Goal: Task Accomplishment & Management: Complete application form

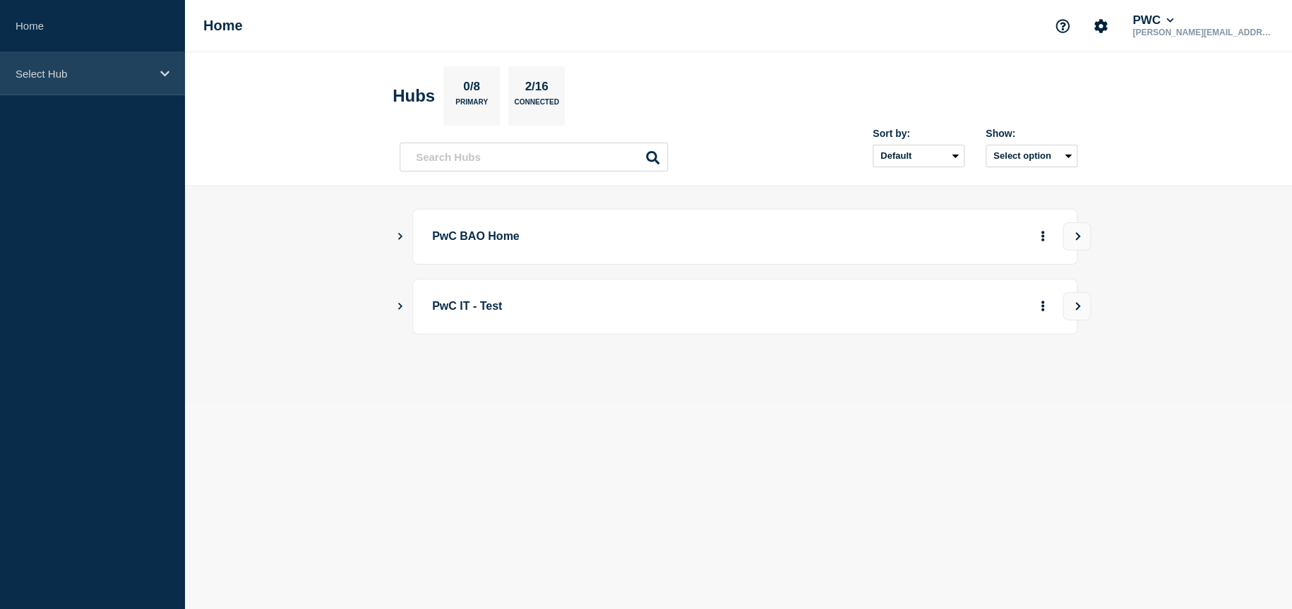
click at [95, 64] on div "Select Hub" at bounding box center [92, 73] width 185 height 43
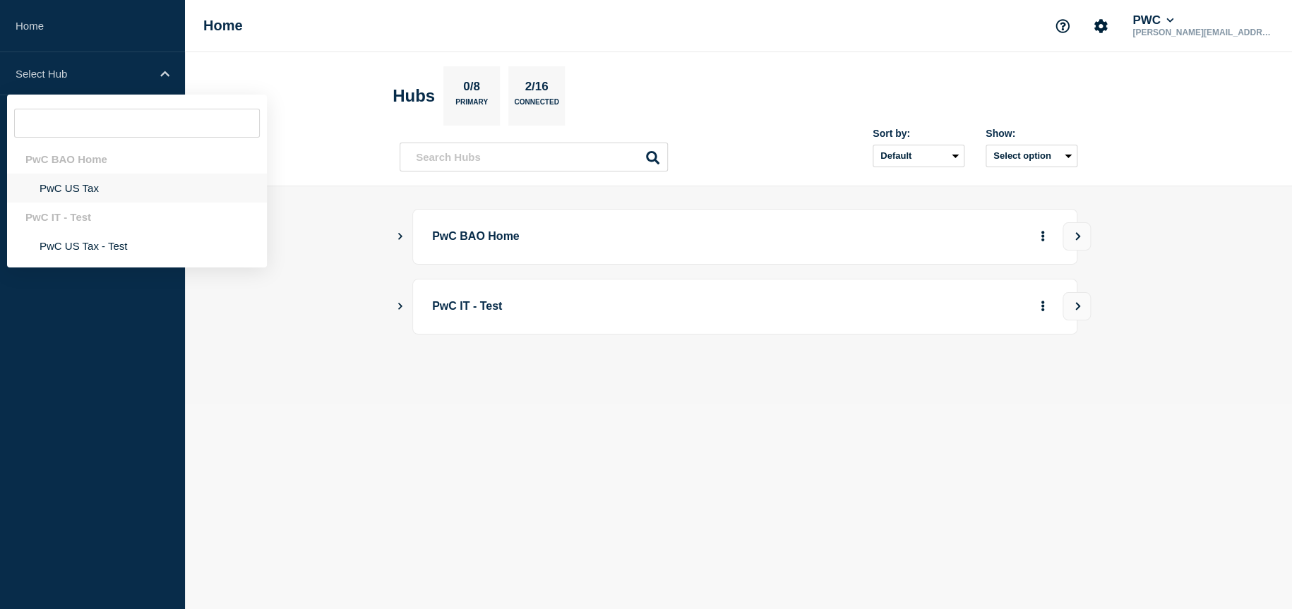
click at [128, 200] on li "PwC US Tax" at bounding box center [137, 188] width 260 height 29
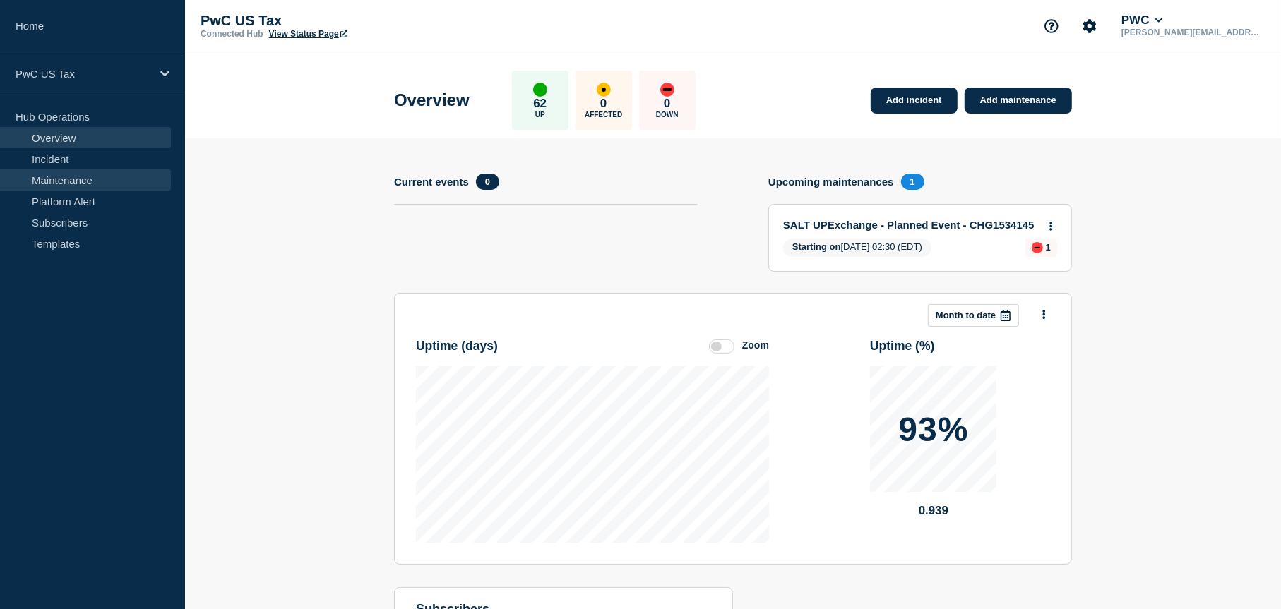
click at [78, 179] on link "Maintenance" at bounding box center [85, 179] width 171 height 21
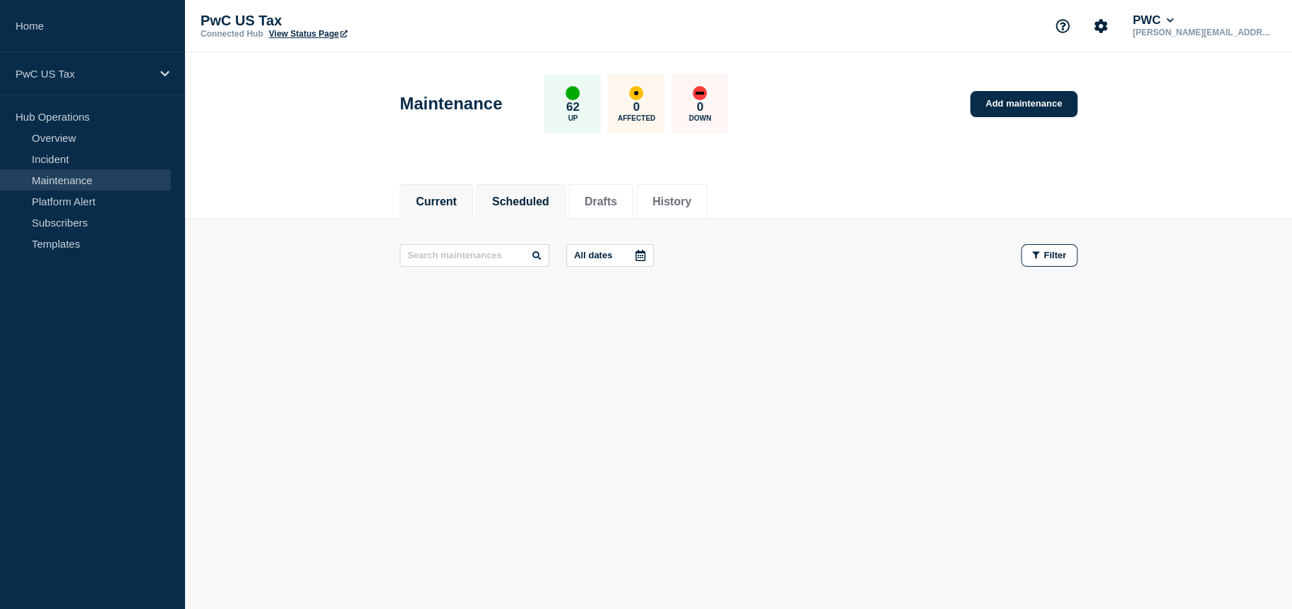
click at [549, 196] on button "Scheduled" at bounding box center [520, 202] width 57 height 13
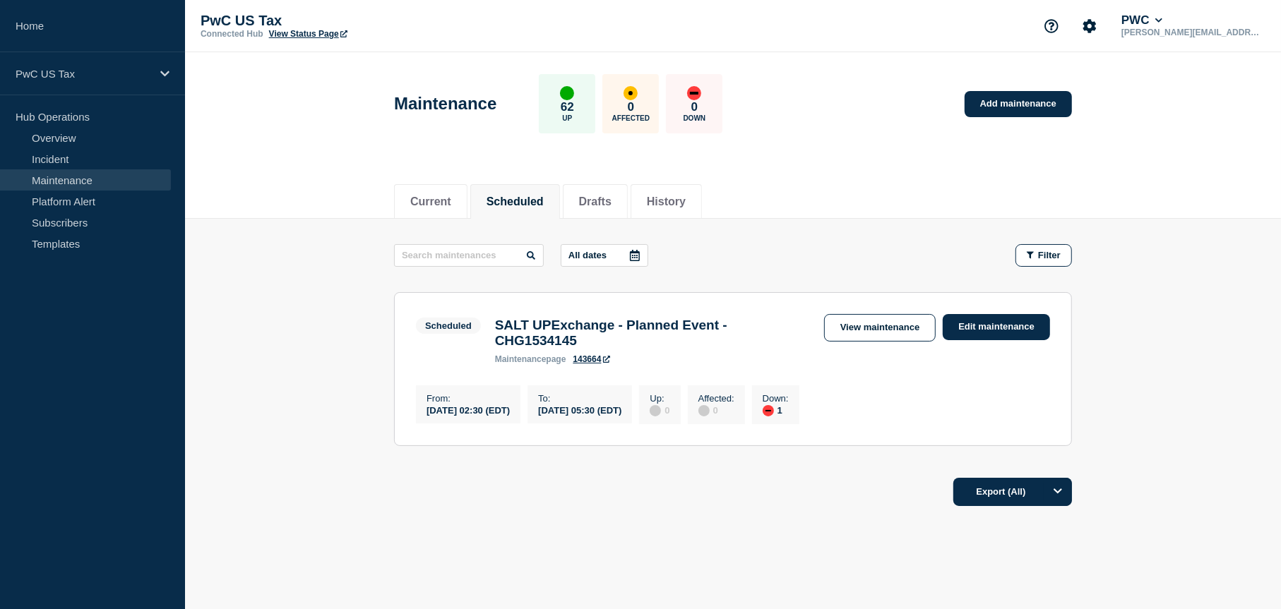
drag, startPoint x: 437, startPoint y: 206, endPoint x: 518, endPoint y: 202, distance: 81.3
click at [437, 207] on button "Current" at bounding box center [430, 202] width 41 height 13
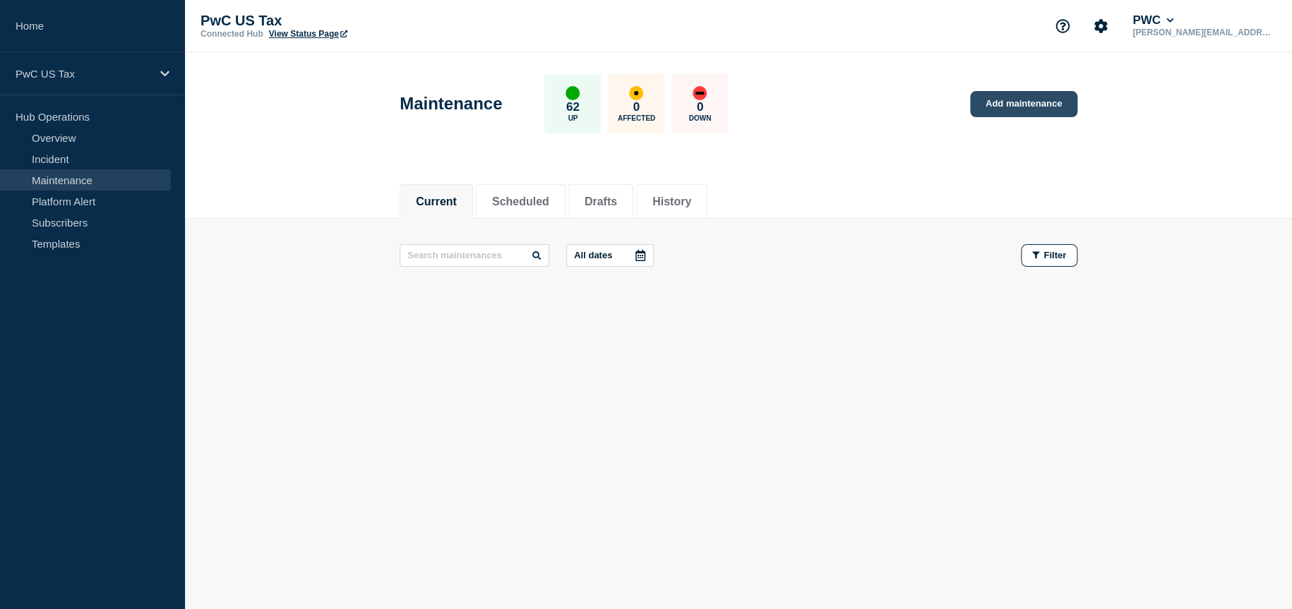
click at [1031, 111] on link "Add maintenance" at bounding box center [1023, 104] width 107 height 26
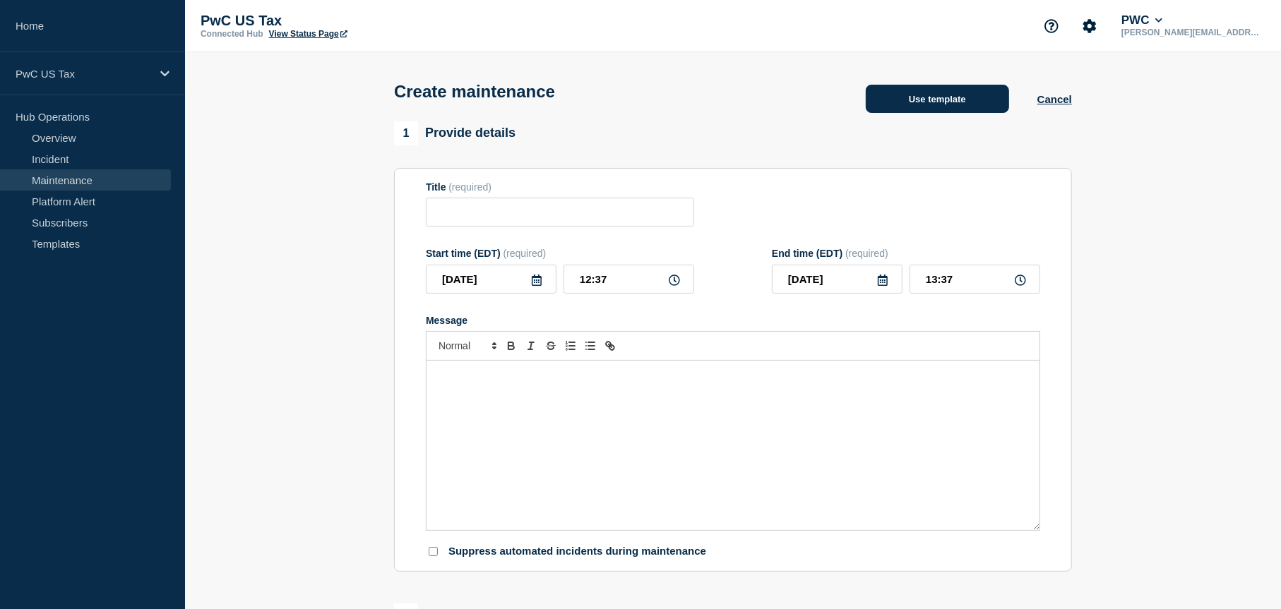
click at [932, 111] on button "Use template" at bounding box center [937, 99] width 143 height 28
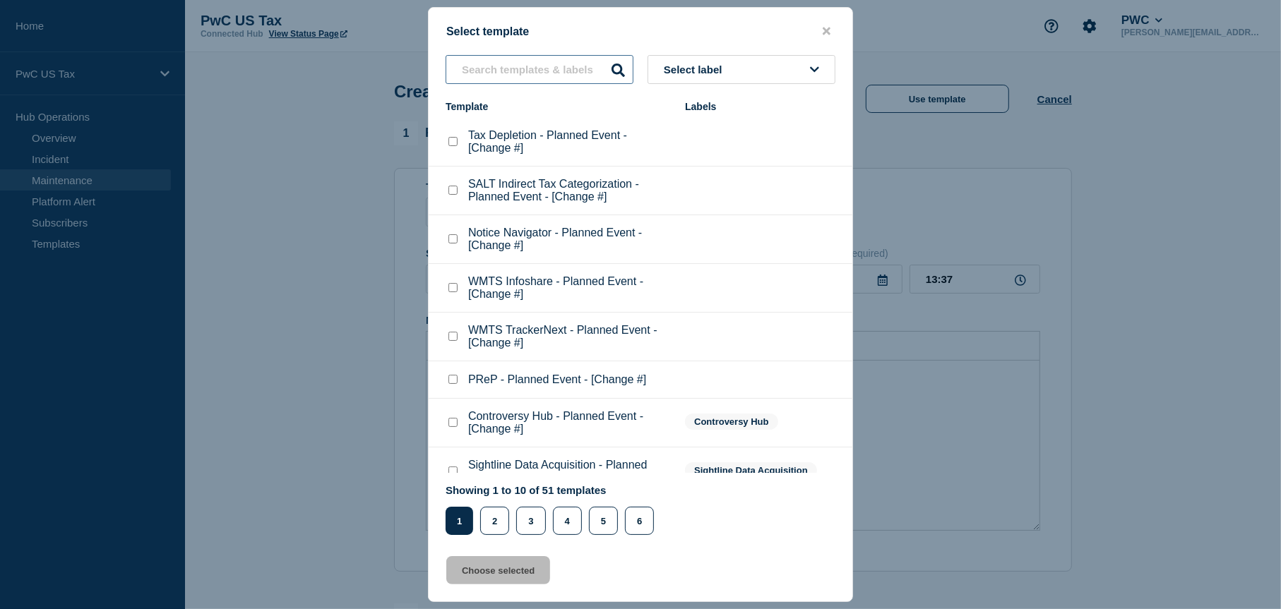
click at [567, 74] on input "text" at bounding box center [539, 69] width 188 height 29
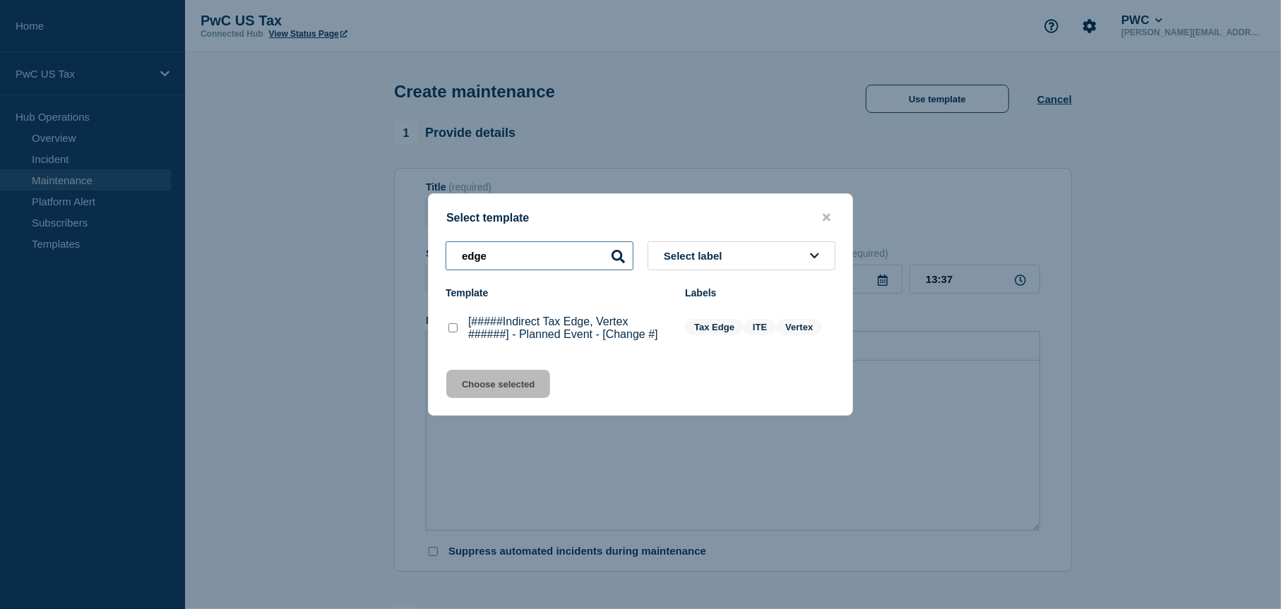
type input "edge"
click at [557, 332] on p "[#####Indirect Tax Edge, Vertex ######] - Planned Event - [Change #]" at bounding box center [569, 328] width 203 height 25
click at [452, 332] on checkbox"] "[#####Indirect Tax Edge, Vertex ######] - Planned Event - [Change #] checkbox" at bounding box center [452, 327] width 9 height 9
checkbox checkbox"] "true"
click at [510, 381] on button "Choose selected" at bounding box center [498, 384] width 104 height 28
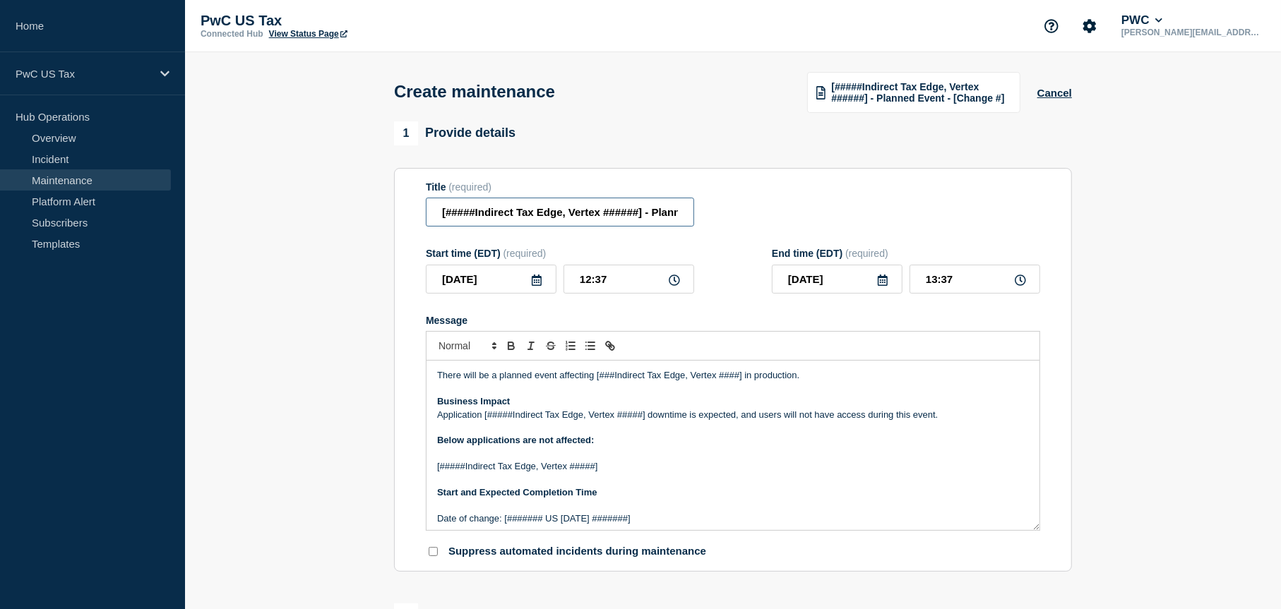
click at [479, 216] on input "[#####Indirect Tax Edge, Vertex ######] - Planned Event - [Change #]" at bounding box center [560, 212] width 268 height 29
click at [585, 213] on input "Indirect Tax Edge, Vertex ######] - Planned Event - [Change #]" at bounding box center [560, 212] width 268 height 29
click at [585, 214] on input "Indirect Tax Edge, Vertex ######] - Planned Event - [Change #]" at bounding box center [560, 212] width 268 height 29
paste input "CHG1535630"
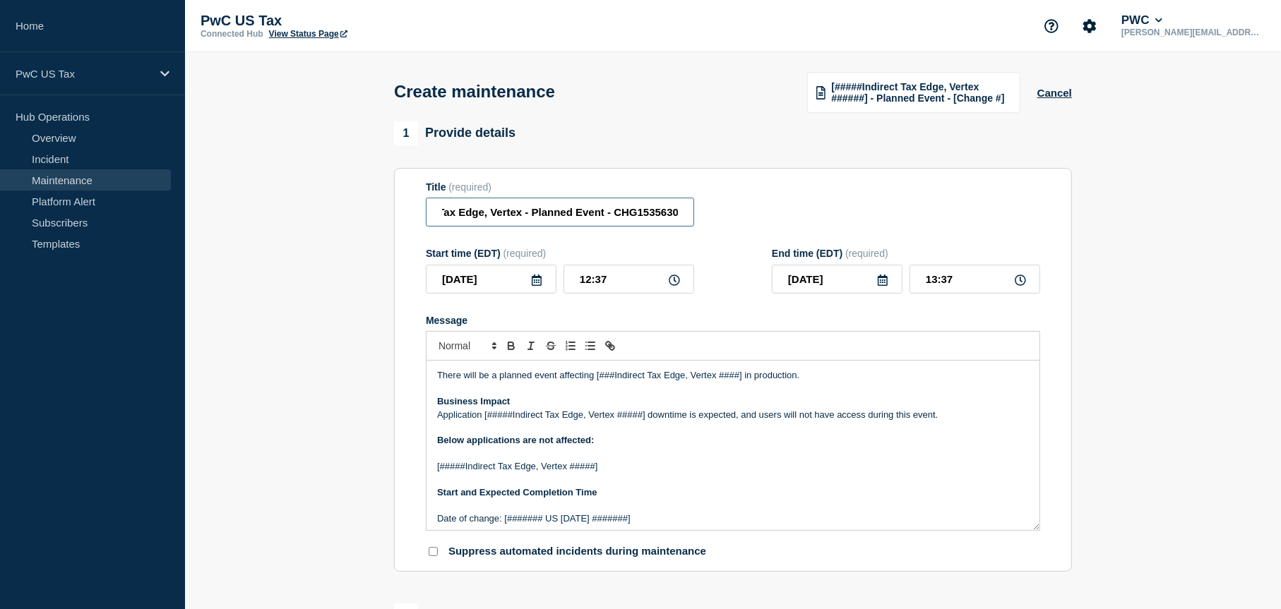
type input "Indirect Tax Edge, Vertex - Planned Event - CHG1535630"
click at [728, 313] on form "Title (required) Indirect Tax Edge, Vertex - Planned Event - CHG1535630 Start t…" at bounding box center [733, 370] width 614 height 378
click at [536, 282] on icon at bounding box center [536, 280] width 11 height 11
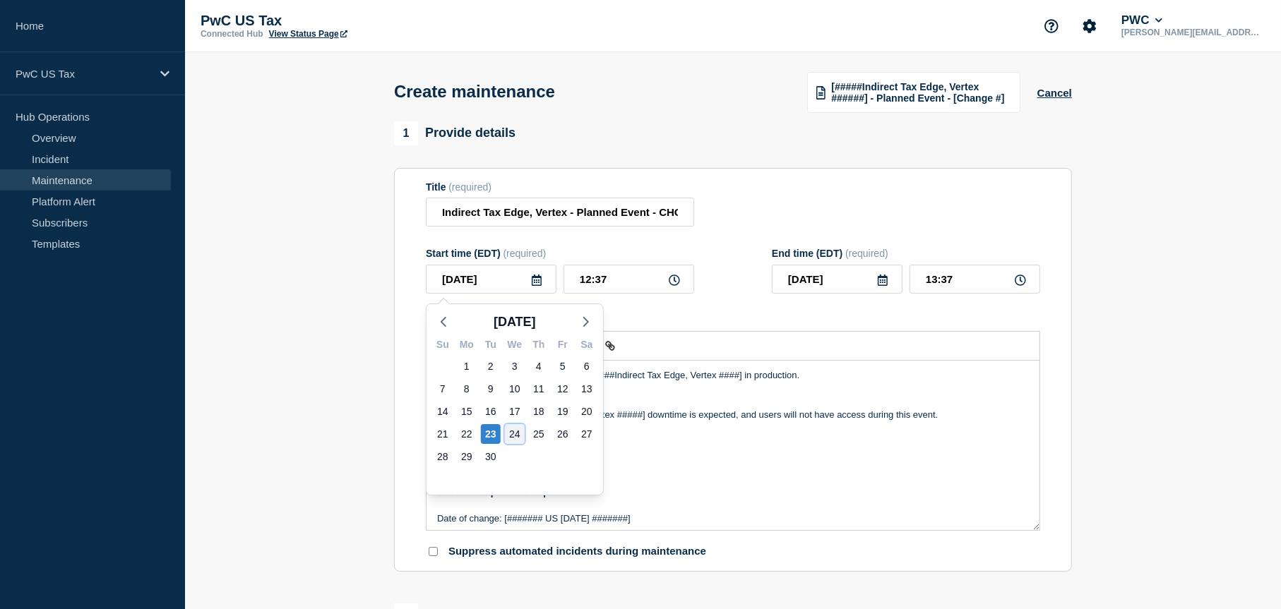
click at [510, 430] on div "24" at bounding box center [515, 434] width 20 height 20
type input "2025-09-24"
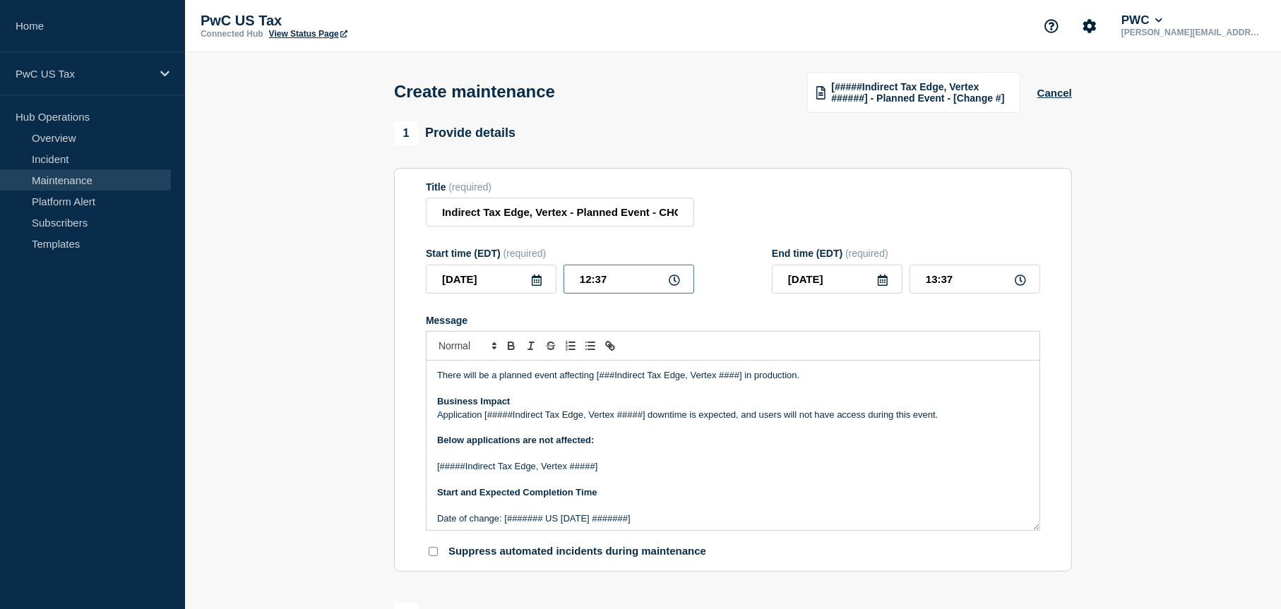
click at [582, 284] on input "12:37" at bounding box center [628, 279] width 131 height 29
click at [584, 285] on input "12:37" at bounding box center [628, 279] width 131 height 29
type input "17:37"
type input "18:37"
type input "17:07"
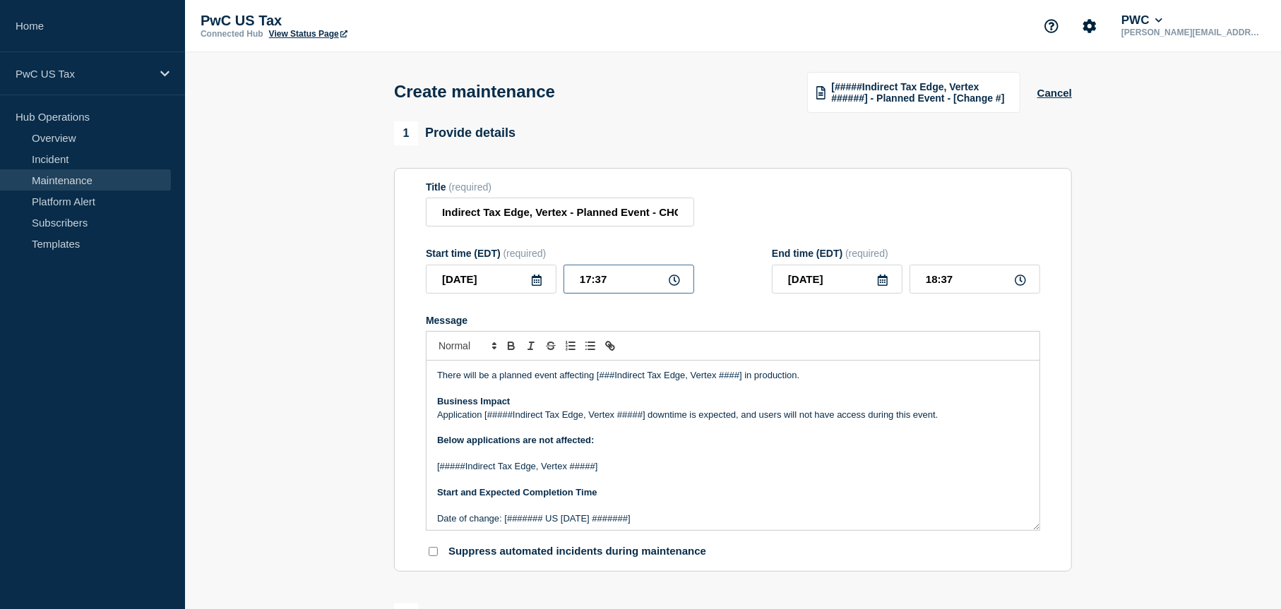
type input "18:07"
type input "17:00"
type input "18:00"
drag, startPoint x: 595, startPoint y: 380, endPoint x: 618, endPoint y: 378, distance: 22.6
click at [618, 378] on p "There will be a planned event affecting [###Indirect Tax Edge, Vertex ####] in …" at bounding box center [733, 375] width 592 height 13
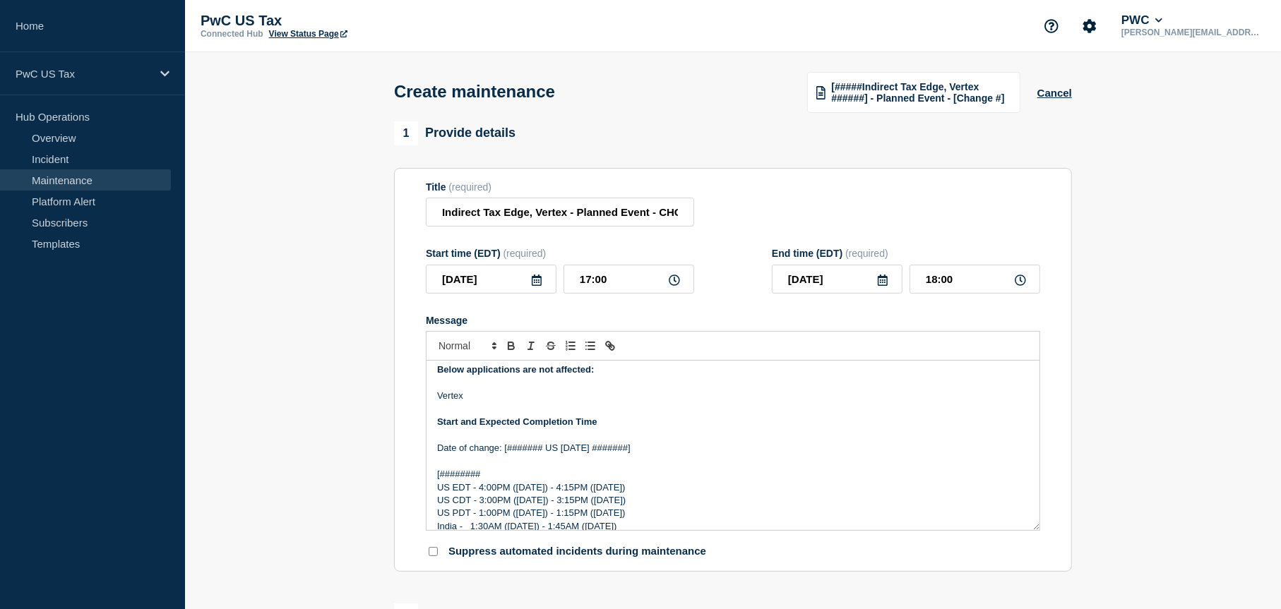
scroll to position [141, 0]
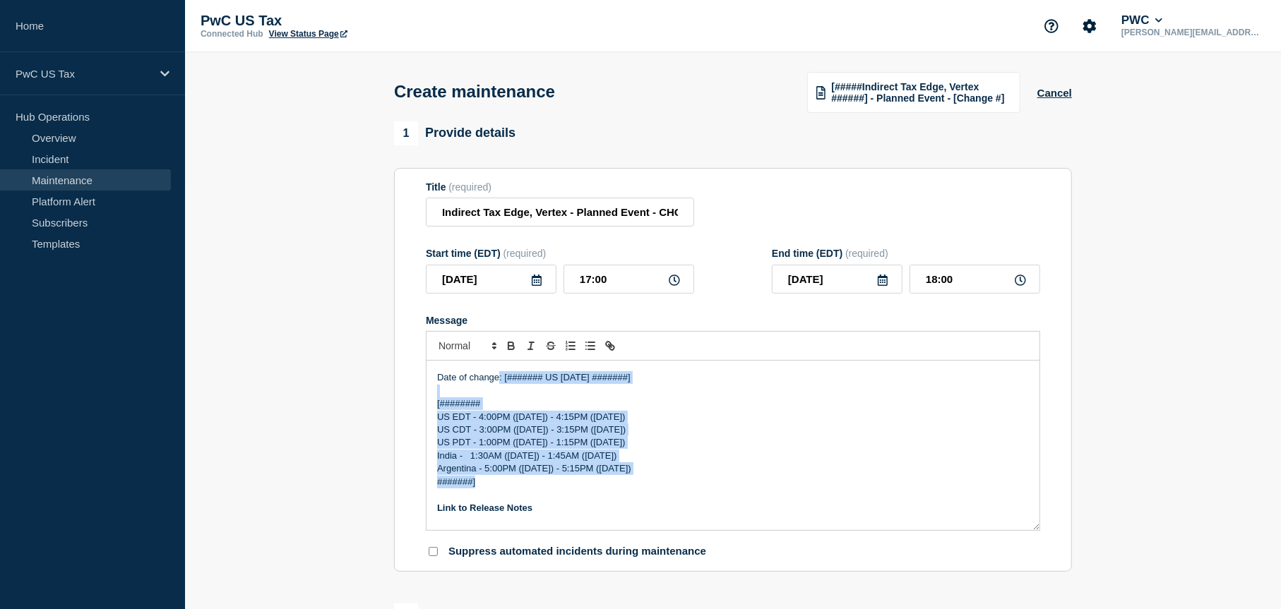
drag, startPoint x: 468, startPoint y: 457, endPoint x: 570, endPoint y: 409, distance: 112.7
click at [507, 383] on div "There will be a planned event affecting Indirect Tax Edge, in production. Busin…" at bounding box center [732, 445] width 613 height 169
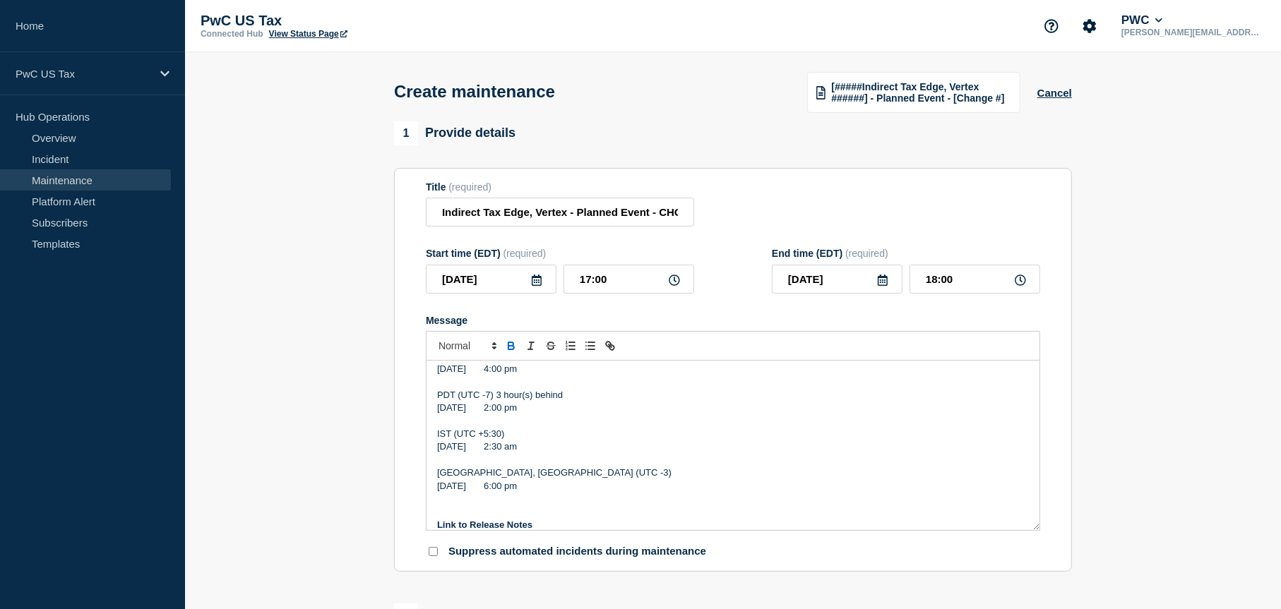
scroll to position [395, 0]
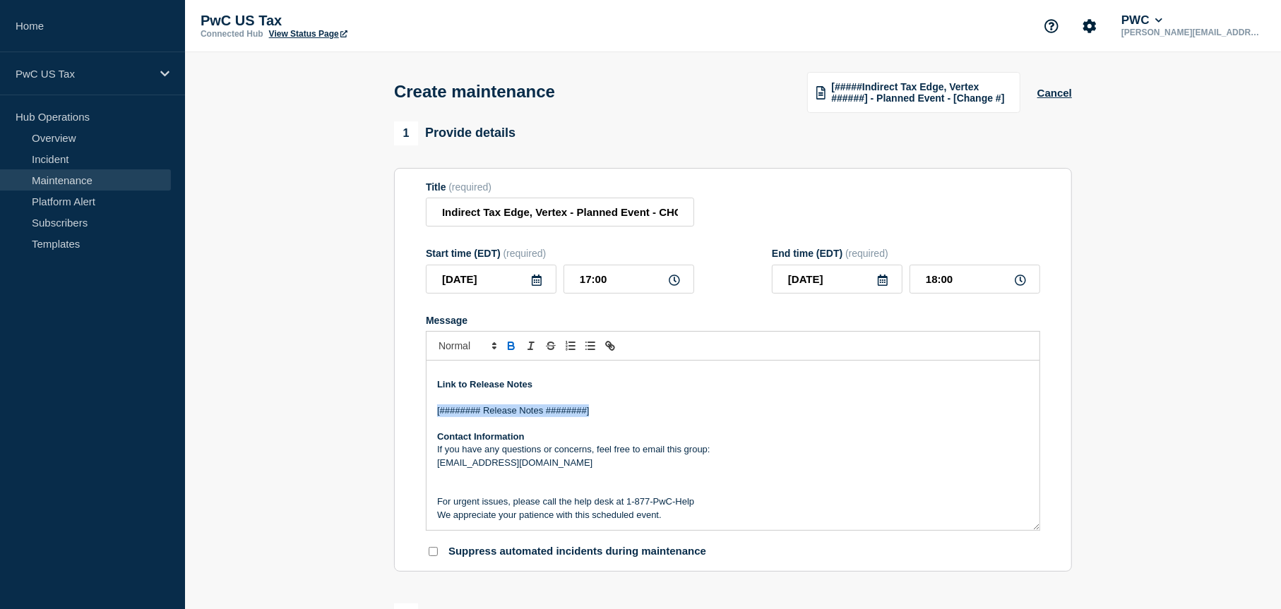
drag, startPoint x: 531, startPoint y: 409, endPoint x: 416, endPoint y: 409, distance: 115.1
click at [416, 409] on section "Title (required) Indirect Tax Edge, Vertex - Planned Event - CHG1535630 Start t…" at bounding box center [733, 370] width 678 height 405
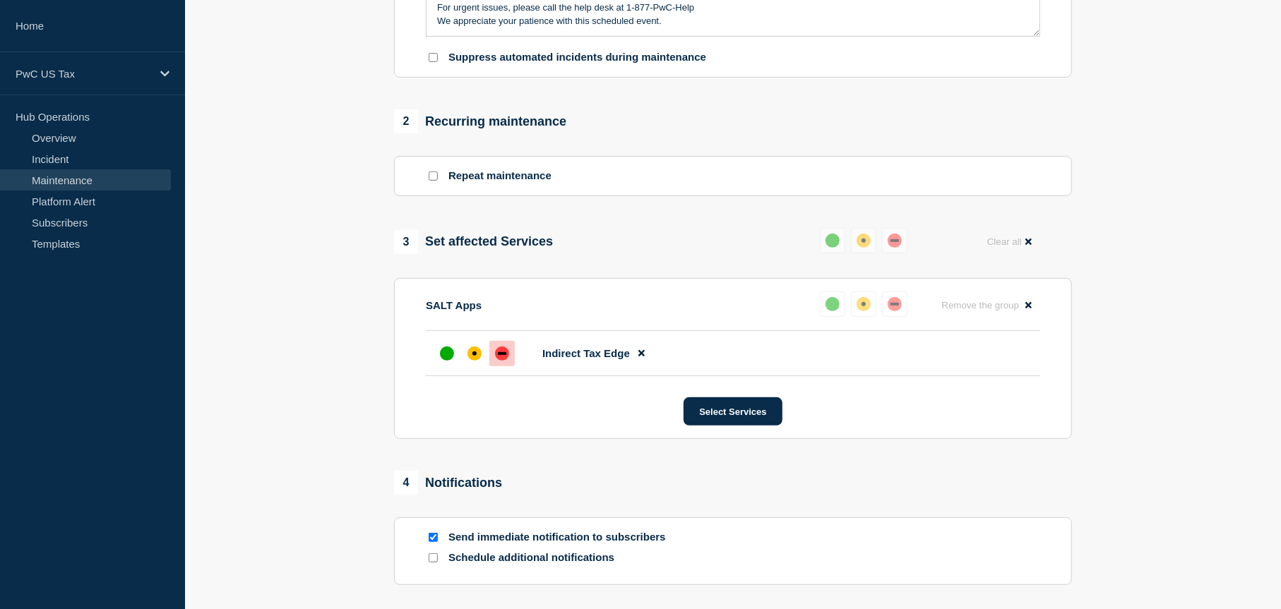
scroll to position [635, 0]
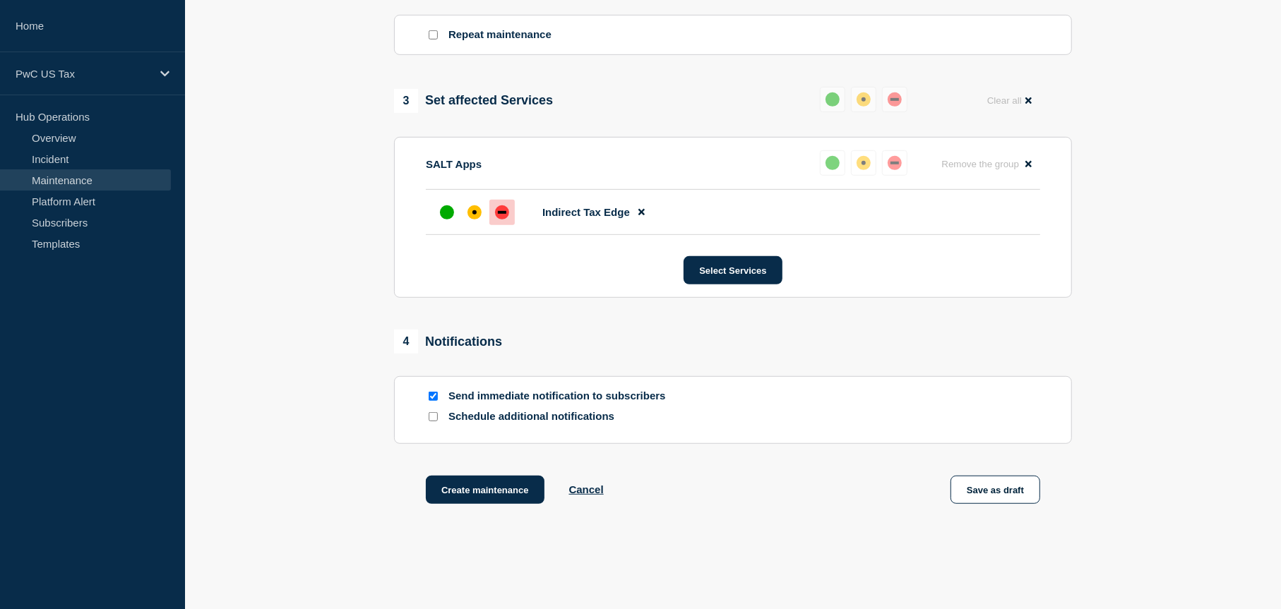
click at [514, 422] on p "Schedule additional notifications" at bounding box center [561, 416] width 226 height 13
click at [436, 421] on input "Schedule additional notifications" at bounding box center [433, 416] width 9 height 9
checkbox input "true"
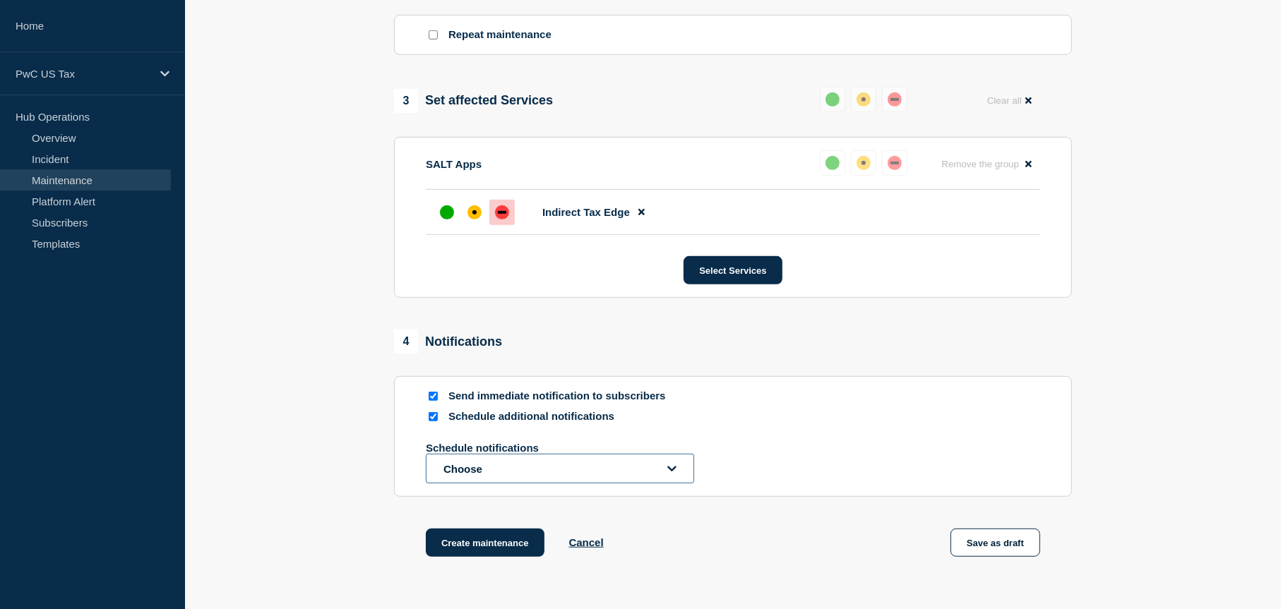
click at [604, 481] on button "Choose" at bounding box center [560, 469] width 268 height 30
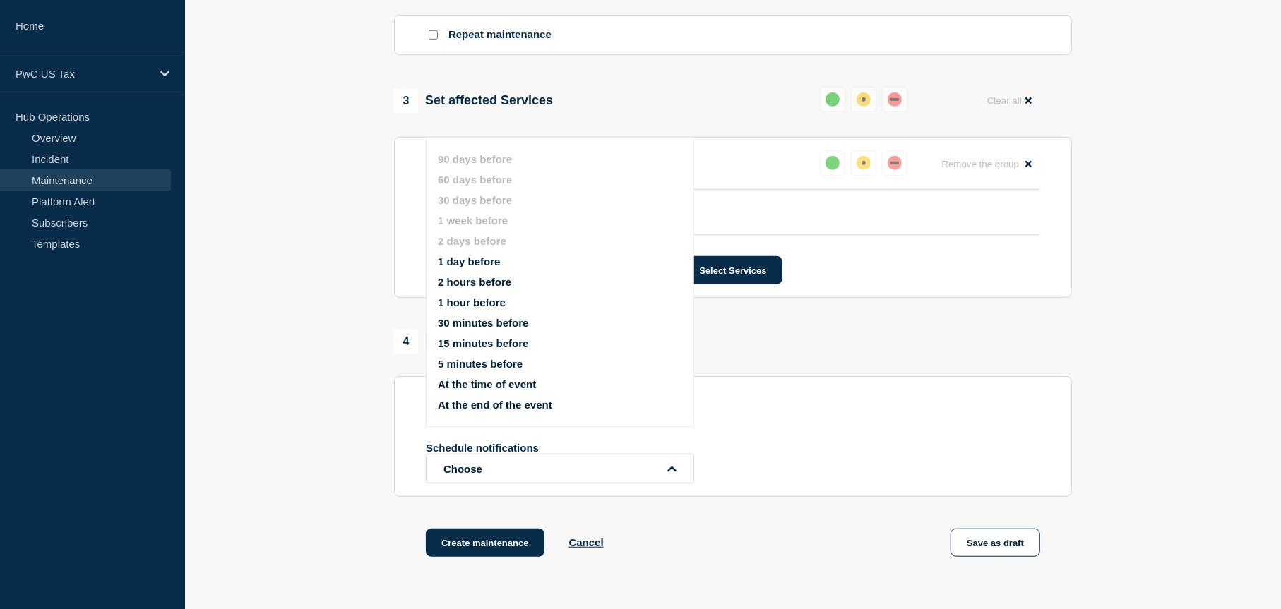
click at [526, 299] on li "1 hour before" at bounding box center [572, 303] width 268 height 12
click at [466, 303] on button "1 hour before" at bounding box center [472, 303] width 68 height 12
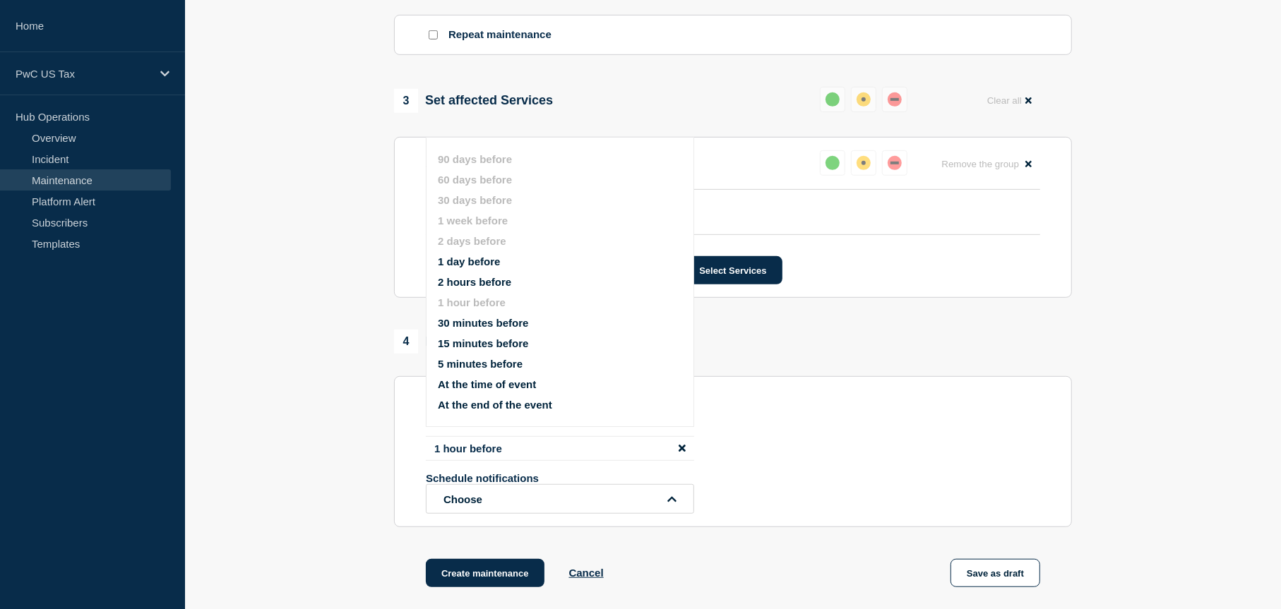
click at [803, 503] on div "Schedule notifications Choose" at bounding box center [733, 493] width 614 height 42
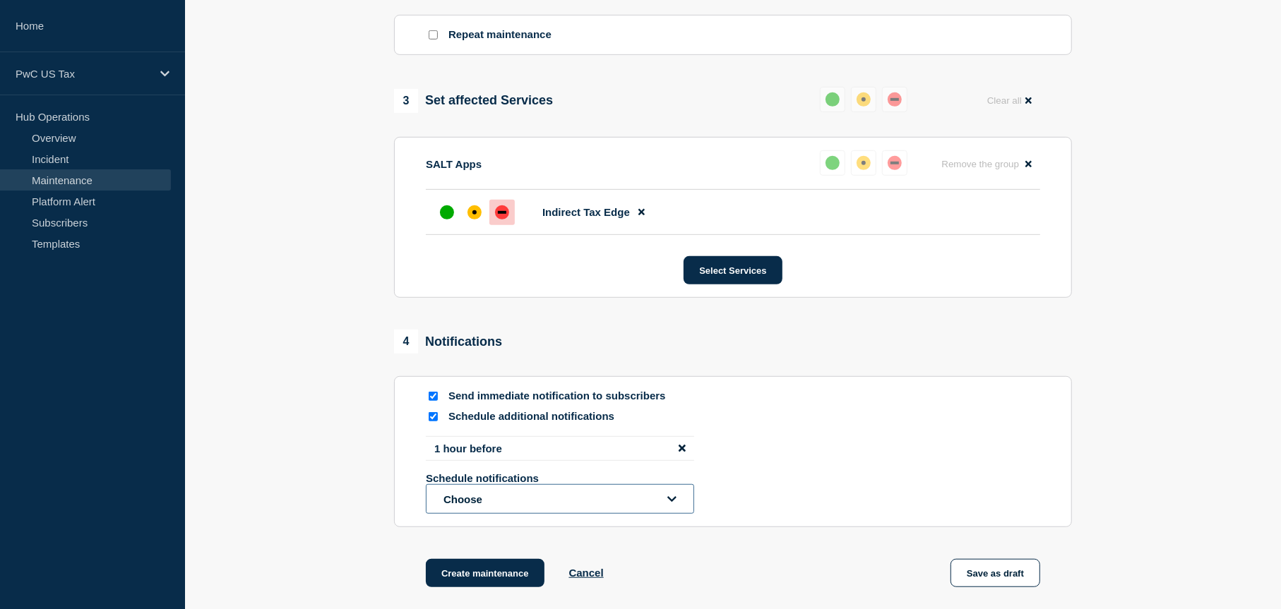
click at [572, 489] on button "Choose" at bounding box center [560, 499] width 268 height 30
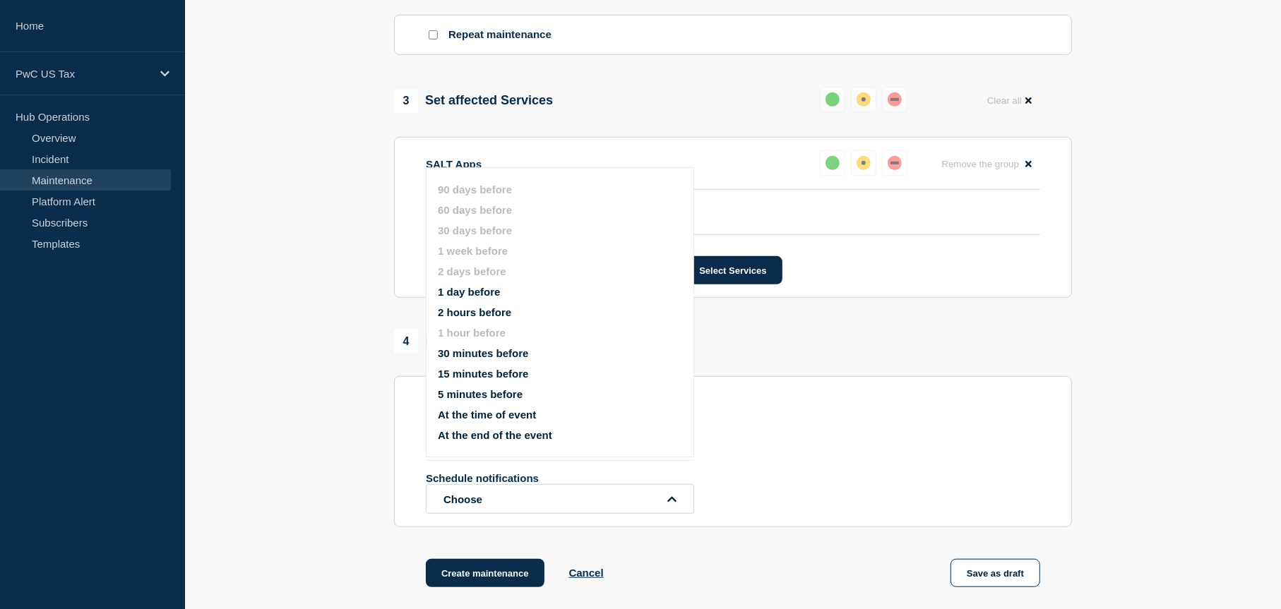
click at [522, 417] on button "At the time of event" at bounding box center [487, 415] width 98 height 12
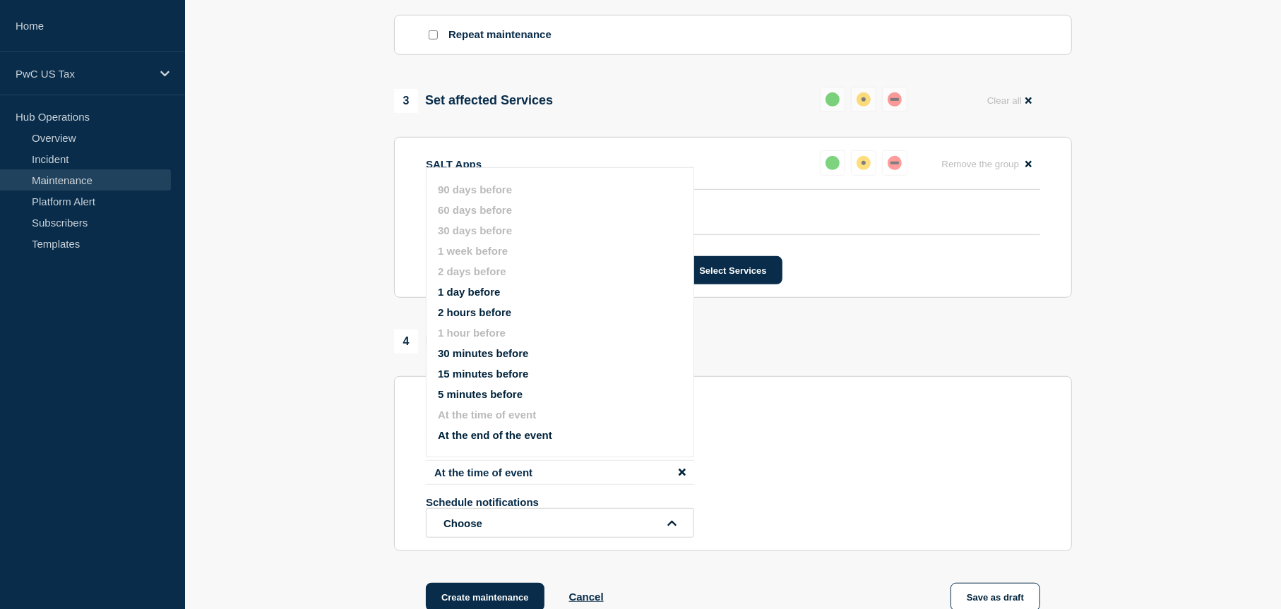
click at [842, 457] on div "1 hour before At the time of event Schedule notifications Choose 90 days before…" at bounding box center [733, 487] width 614 height 102
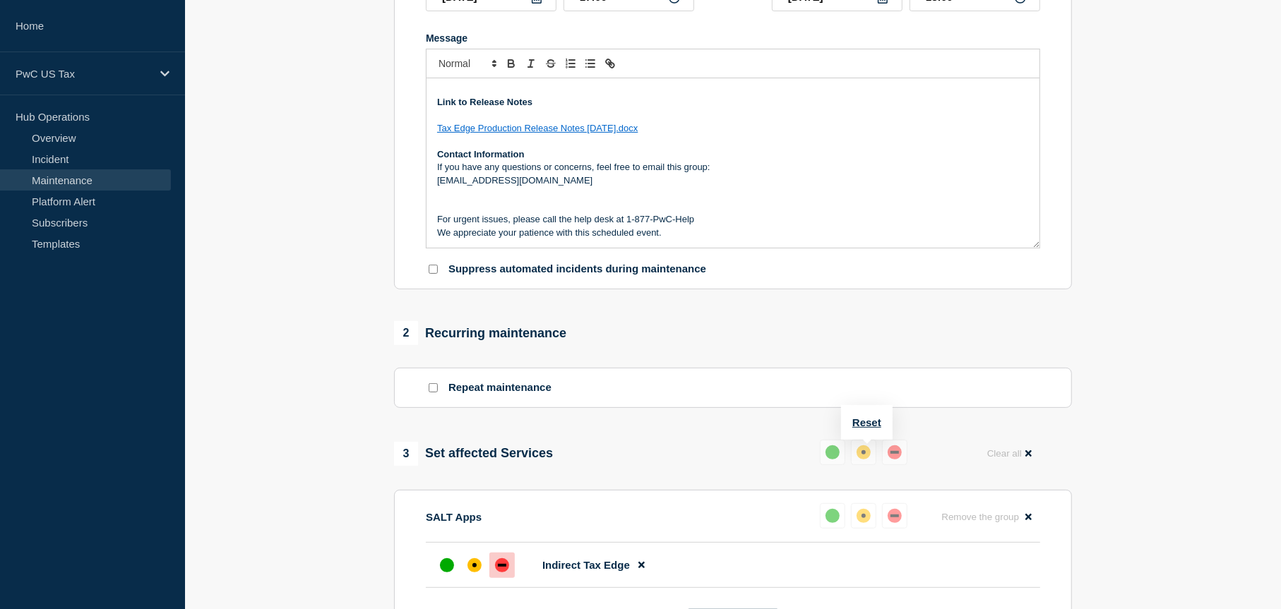
scroll to position [0, 0]
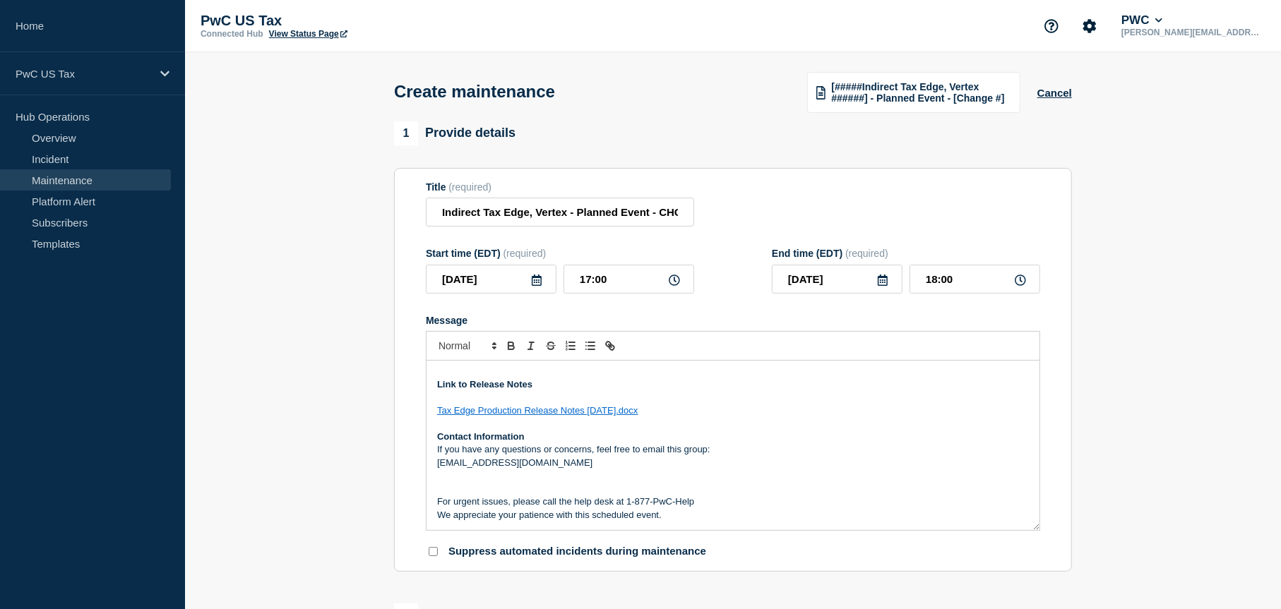
click at [453, 551] on p "Suppress automated incidents during maintenance" at bounding box center [577, 551] width 258 height 13
click at [435, 553] on input "Suppress automated incidents during maintenance" at bounding box center [433, 551] width 9 height 9
checkbox input "true"
click at [551, 216] on input "Indirect Tax Edge, Vertex - Planned Event - CHG1535630" at bounding box center [560, 212] width 268 height 29
click at [554, 216] on input "Indirect Tax Edge, Vertex - Planned Event - CHG1535630" at bounding box center [560, 212] width 268 height 29
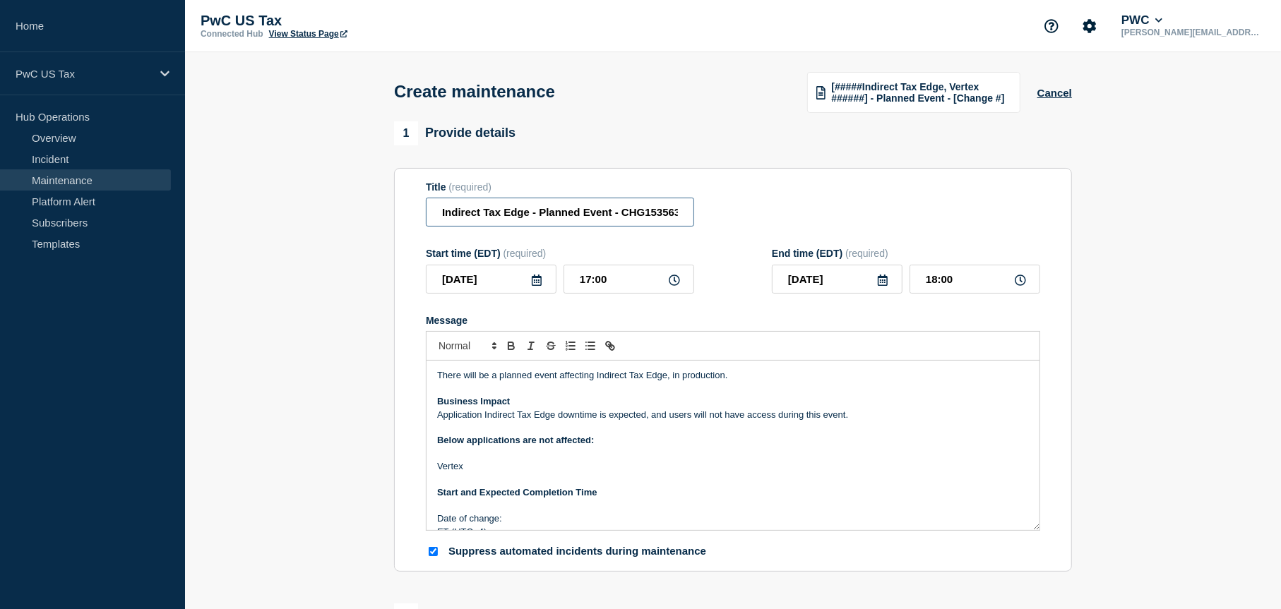
scroll to position [71, 0]
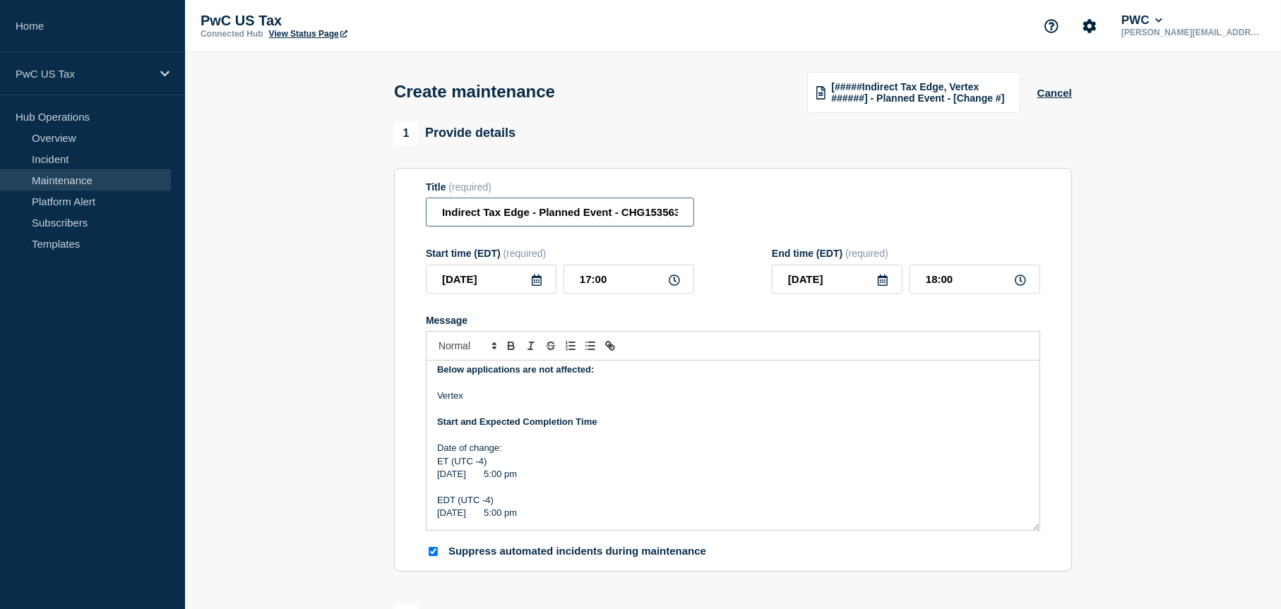
type input "Indirect Tax Edge - Planned Event - CHG1535630"
click at [585, 279] on input "17:00" at bounding box center [628, 279] width 131 height 29
type input "19:00"
click at [930, 282] on input "20:00" at bounding box center [974, 279] width 131 height 29
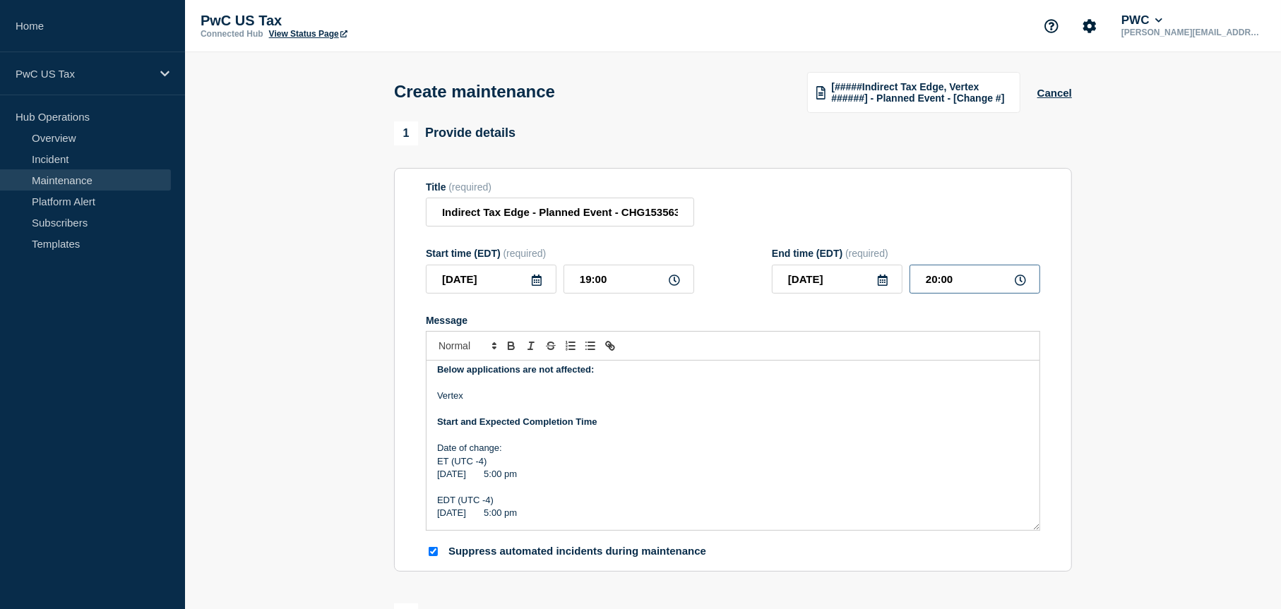
drag, startPoint x: 930, startPoint y: 282, endPoint x: 935, endPoint y: 305, distance: 23.8
click at [930, 286] on input "20:00" at bounding box center [974, 279] width 131 height 29
type input "22:00"
click at [964, 387] on p "Message" at bounding box center [733, 383] width 592 height 13
click at [929, 283] on input "22:00" at bounding box center [974, 279] width 131 height 29
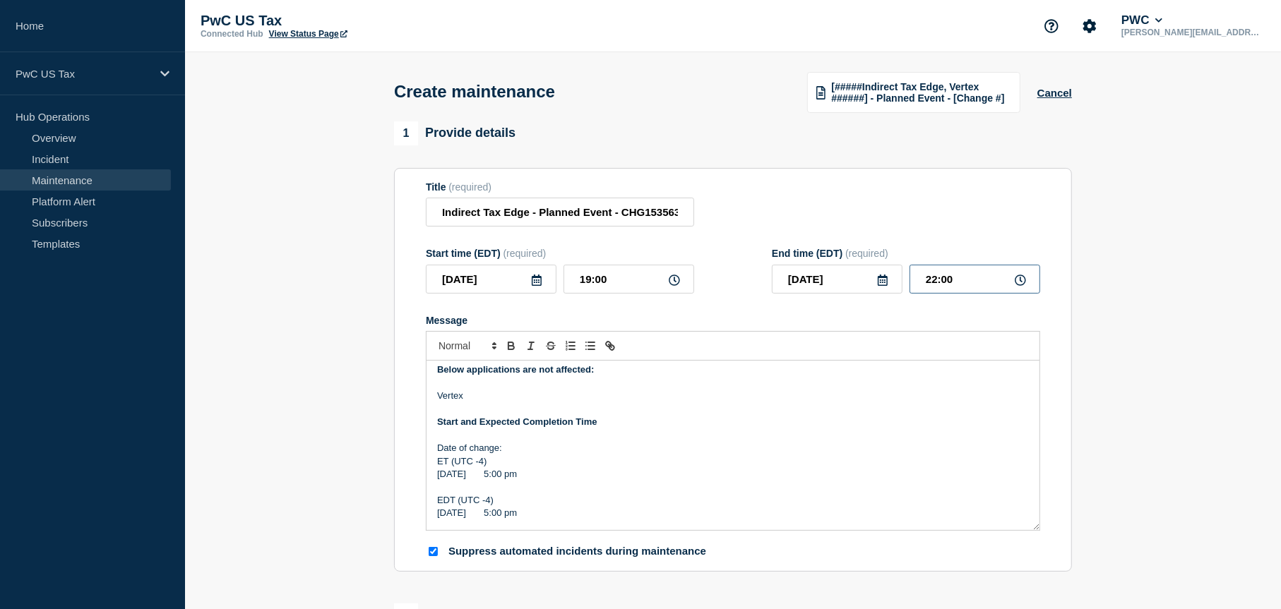
drag, startPoint x: 929, startPoint y: 283, endPoint x: 957, endPoint y: 341, distance: 64.1
click at [939, 297] on form "Title (required) Indirect Tax Edge - Planned Event - CHG1535630 Start time (EDT…" at bounding box center [733, 370] width 614 height 378
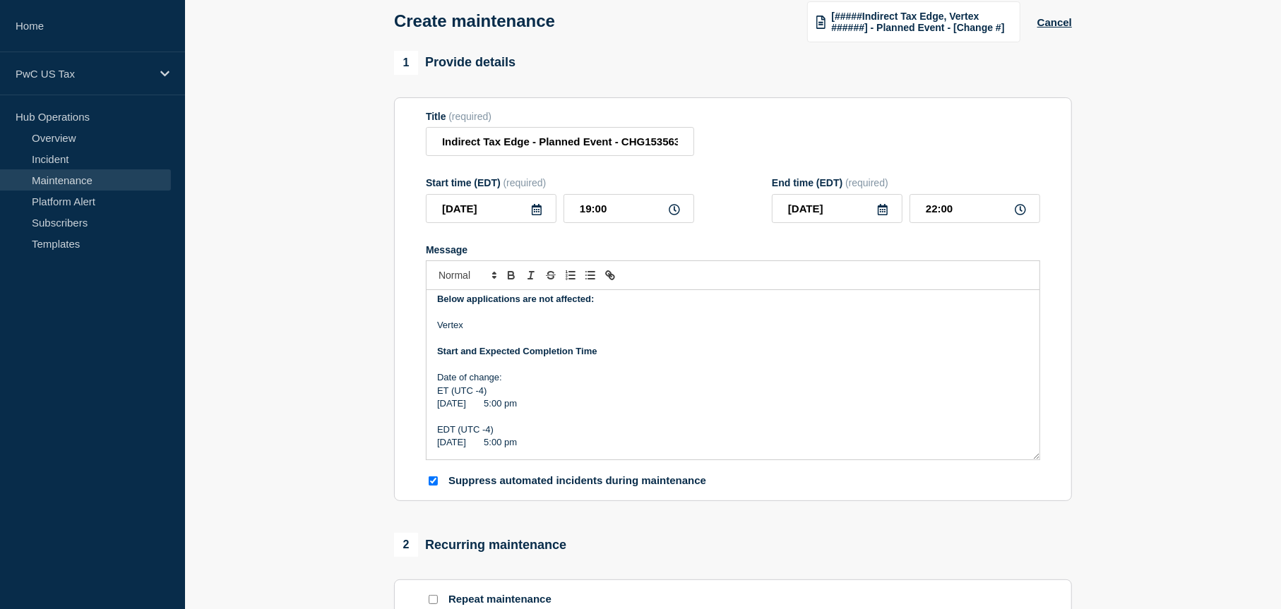
click at [533, 405] on p "Wed, Sep 24, 2025 5:00 pm" at bounding box center [733, 403] width 592 height 13
drag, startPoint x: 533, startPoint y: 405, endPoint x: 565, endPoint y: 427, distance: 39.2
click at [533, 407] on p "Wed, Sep 24, 2025 5:00 pm" at bounding box center [733, 403] width 592 height 13
click at [535, 443] on p "Wed, Sep 24, 2025 5:00 pm" at bounding box center [733, 442] width 592 height 13
drag, startPoint x: 535, startPoint y: 443, endPoint x: 563, endPoint y: 453, distance: 29.9
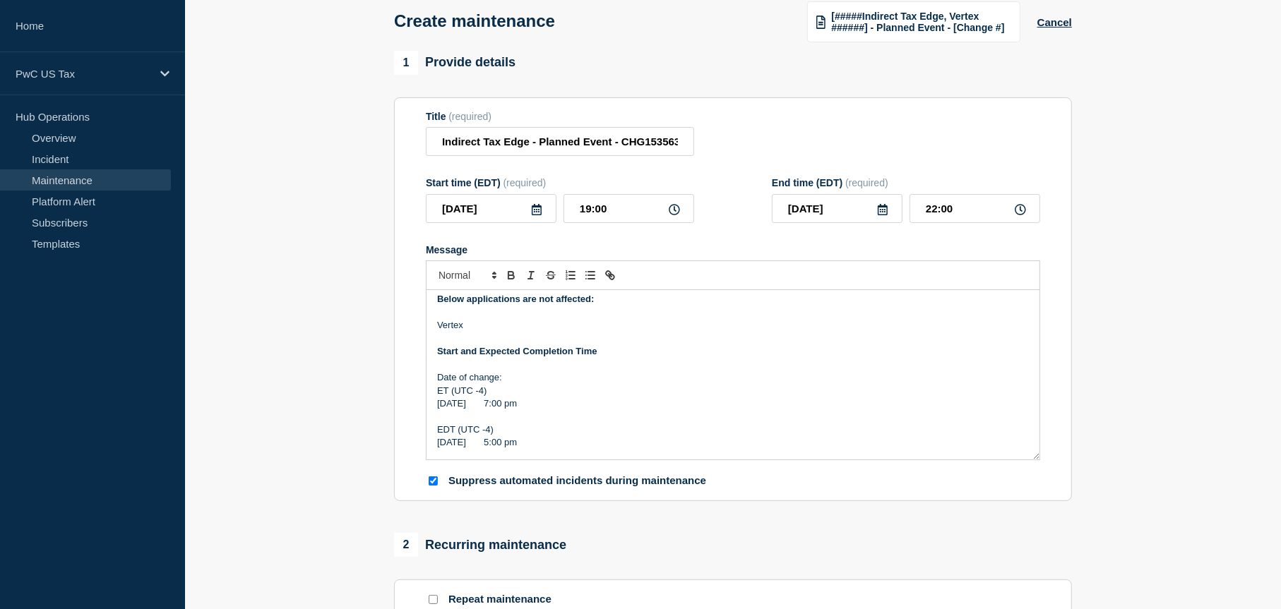
click at [537, 443] on p "Wed, Sep 24, 2025 5:00 pm" at bounding box center [733, 442] width 592 height 13
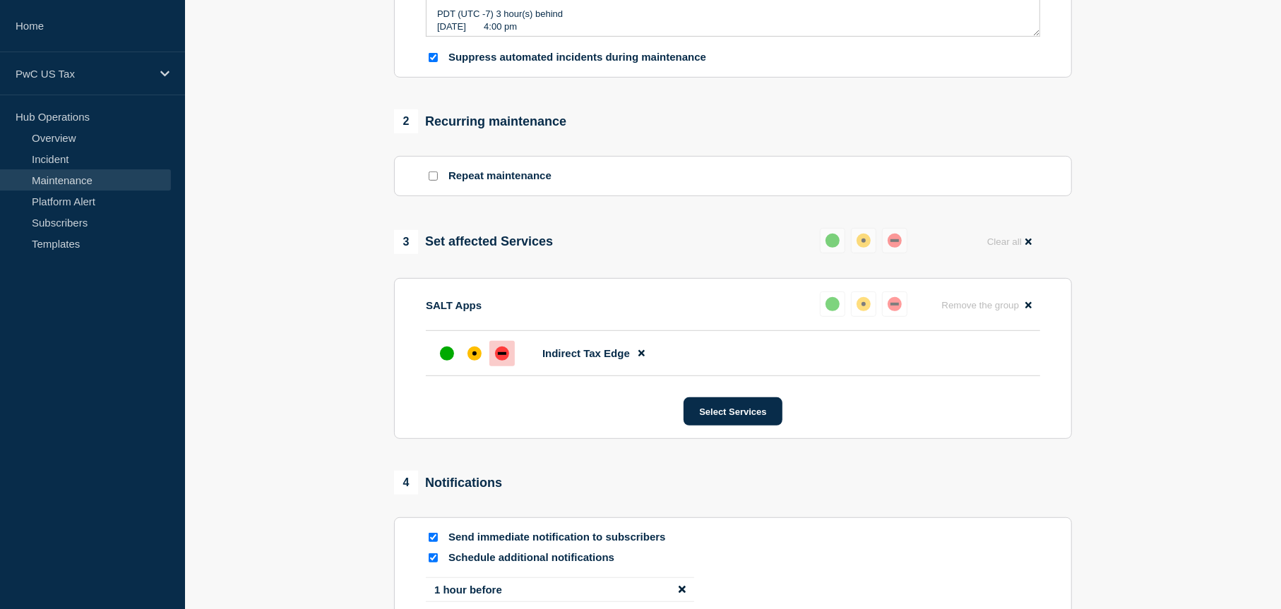
scroll to position [706, 0]
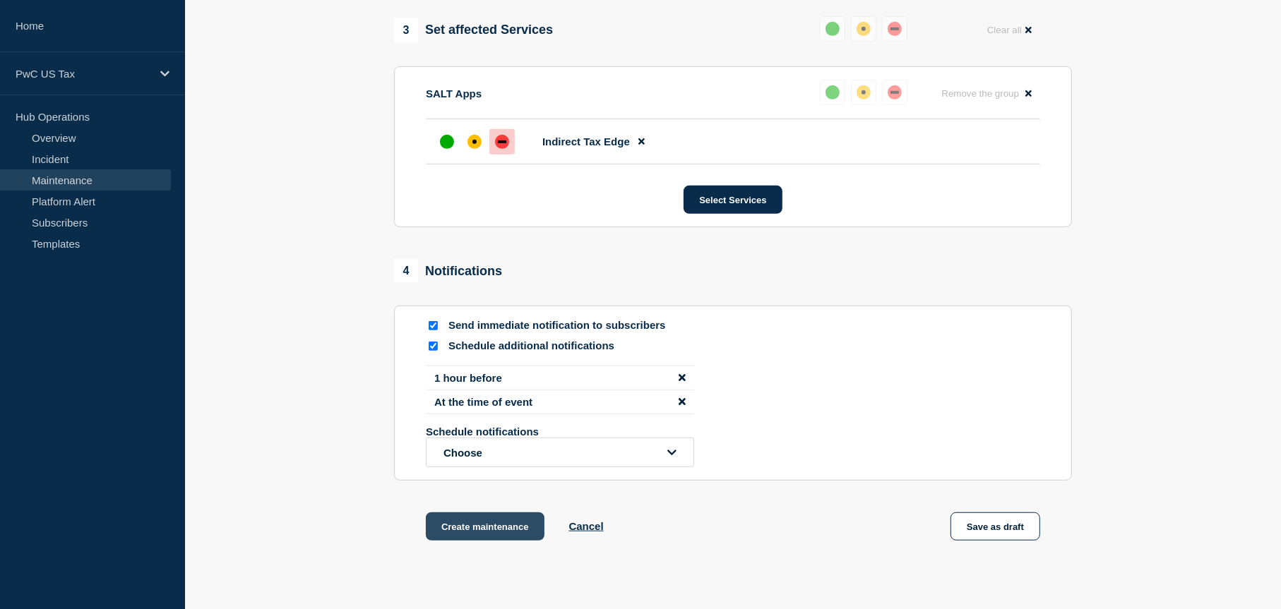
click at [484, 534] on button "Create maintenance" at bounding box center [485, 527] width 119 height 28
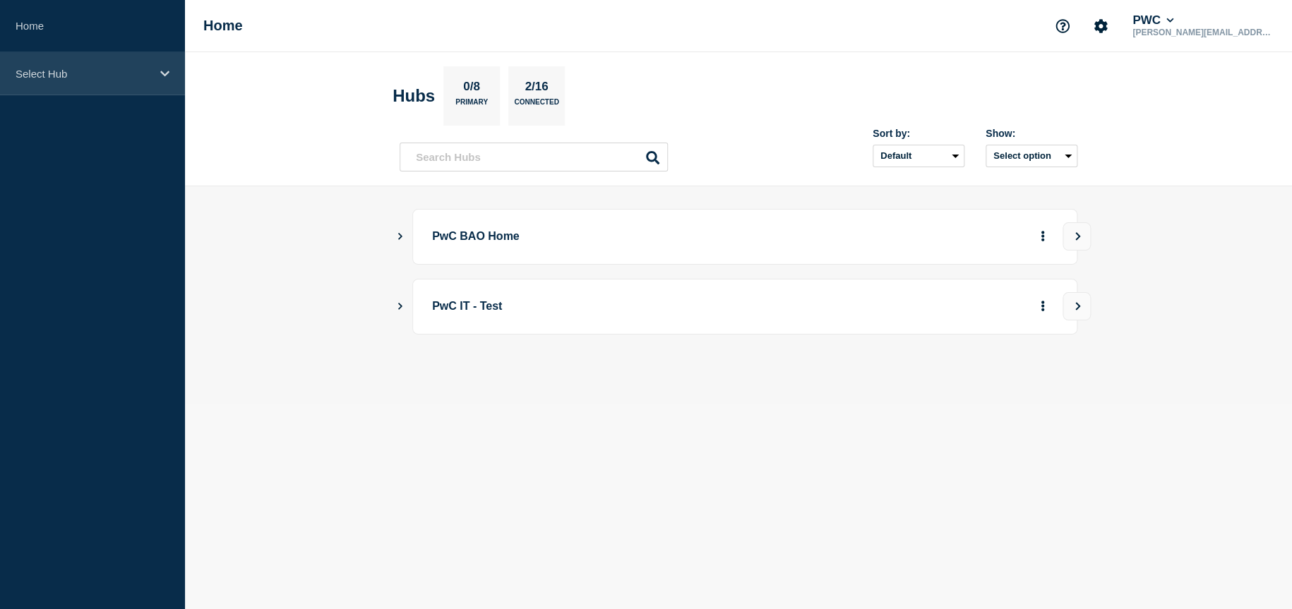
click at [159, 65] on div "Select Hub" at bounding box center [92, 73] width 185 height 43
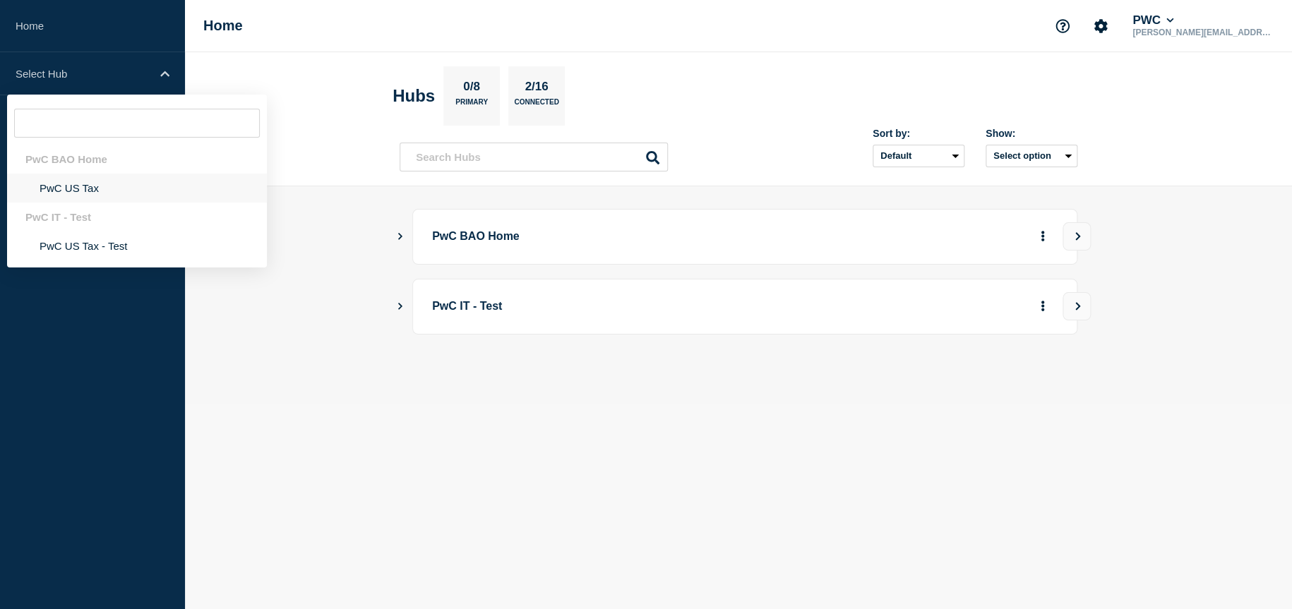
click at [86, 190] on li "PwC US Tax" at bounding box center [137, 188] width 260 height 29
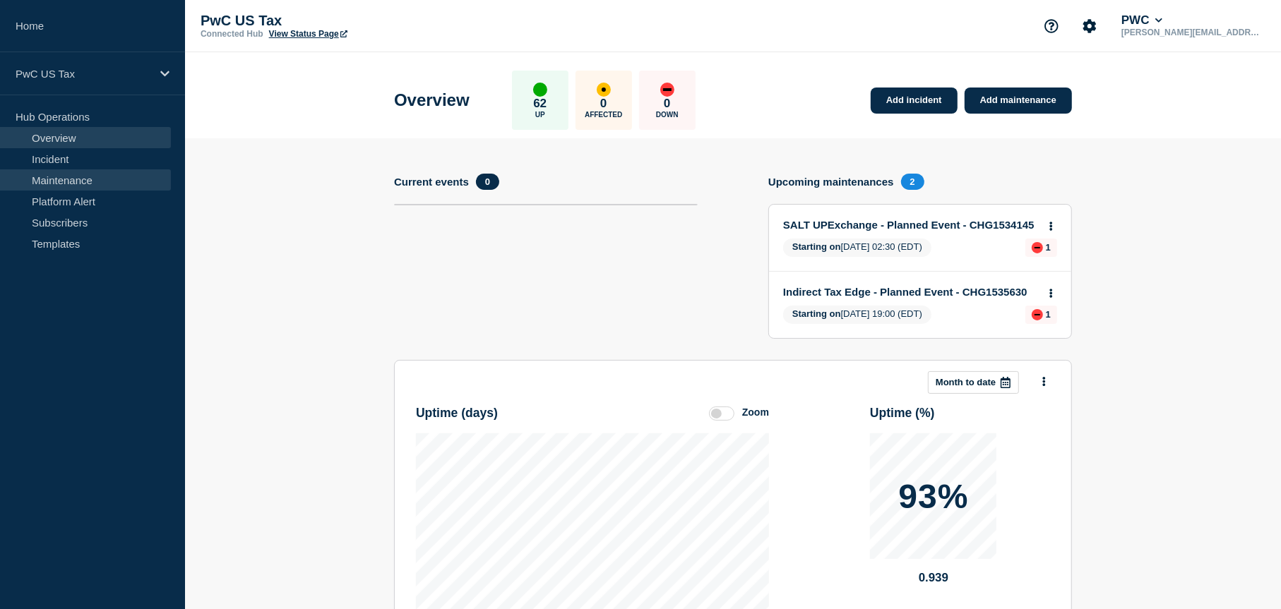
click at [86, 183] on link "Maintenance" at bounding box center [85, 179] width 171 height 21
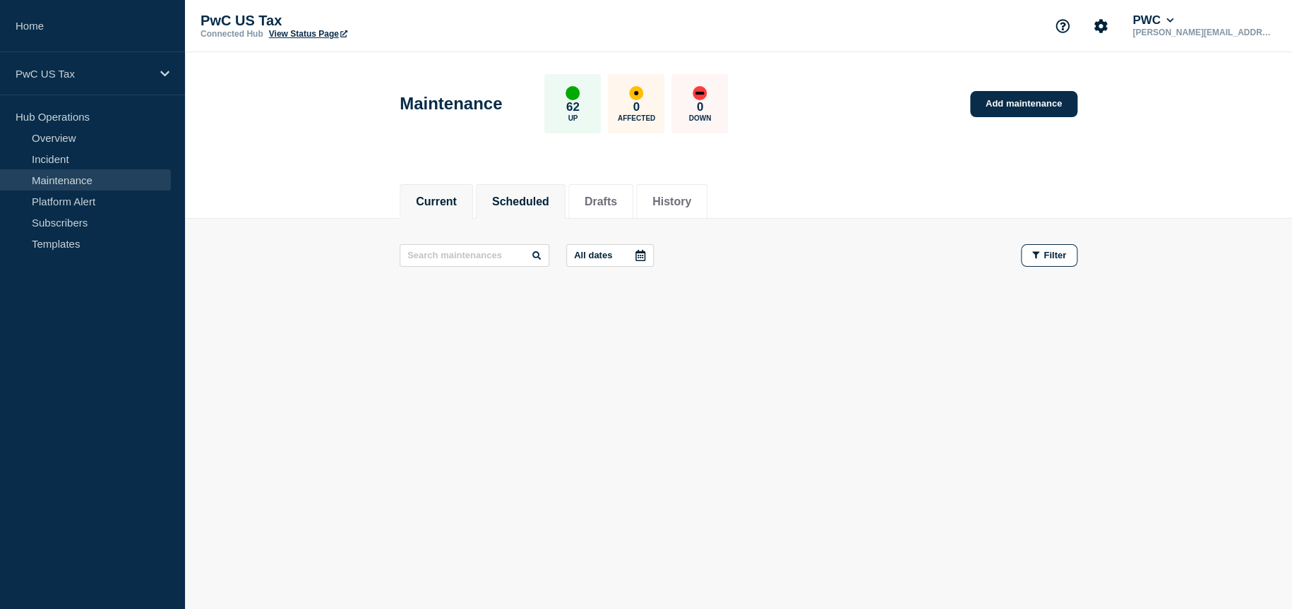
click at [522, 196] on button "Scheduled" at bounding box center [520, 202] width 57 height 13
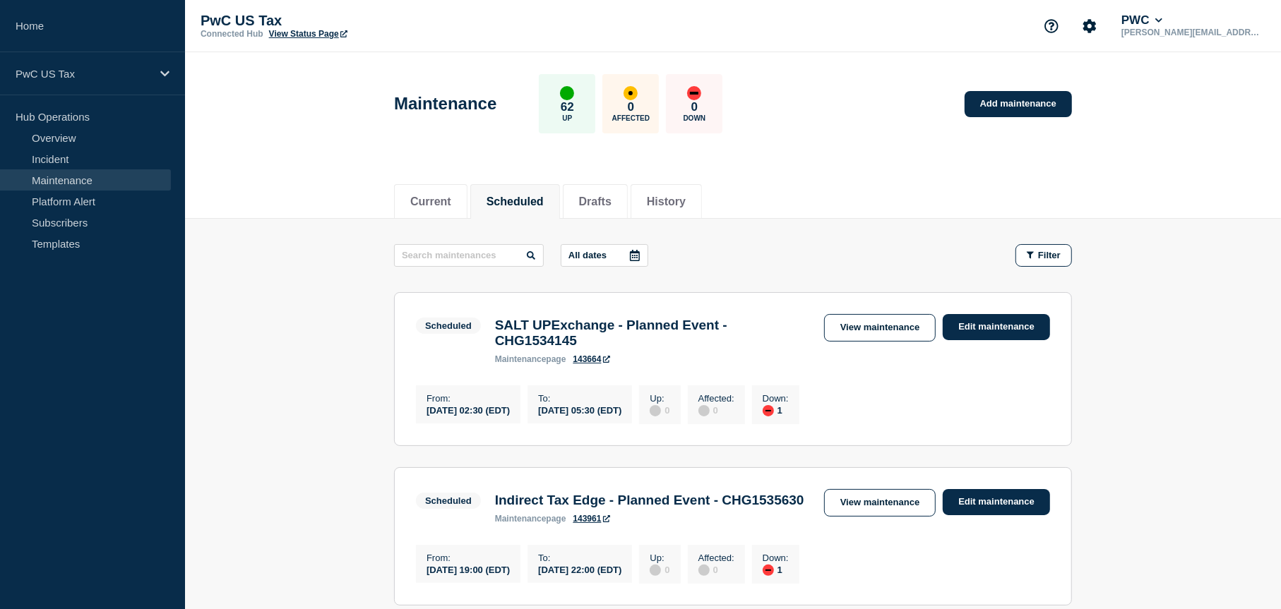
scroll to position [71, 0]
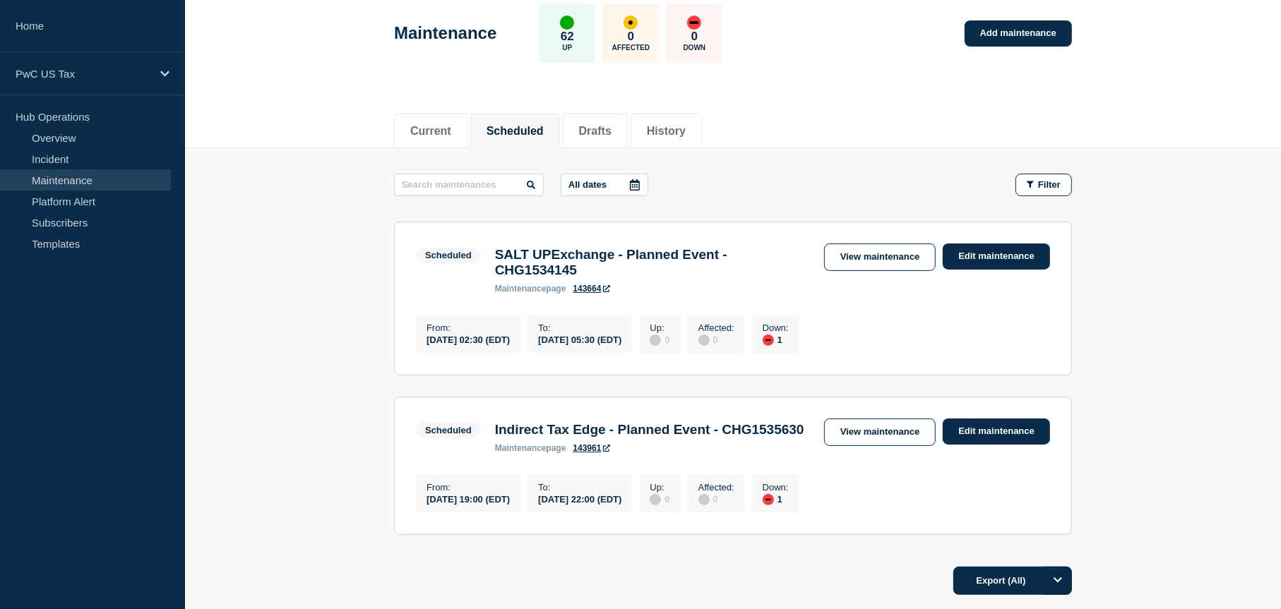
click at [745, 453] on div "Indirect Tax Edge - Planned Event - CHG1535630 maintenance page 143961" at bounding box center [649, 437] width 323 height 31
